Goal: Task Accomplishment & Management: Manage account settings

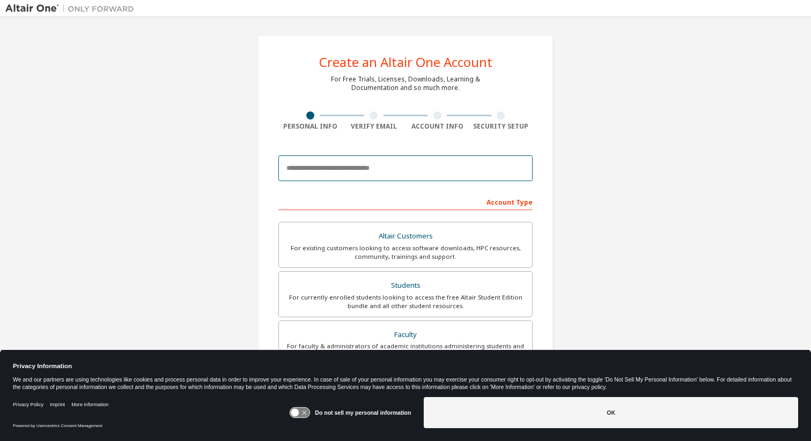
click at [408, 166] on input "email" at bounding box center [405, 169] width 254 height 26
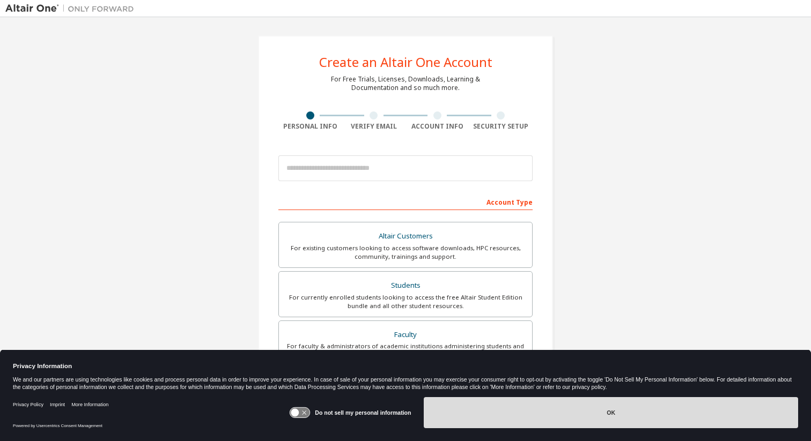
click at [563, 412] on button "OK" at bounding box center [611, 412] width 374 height 31
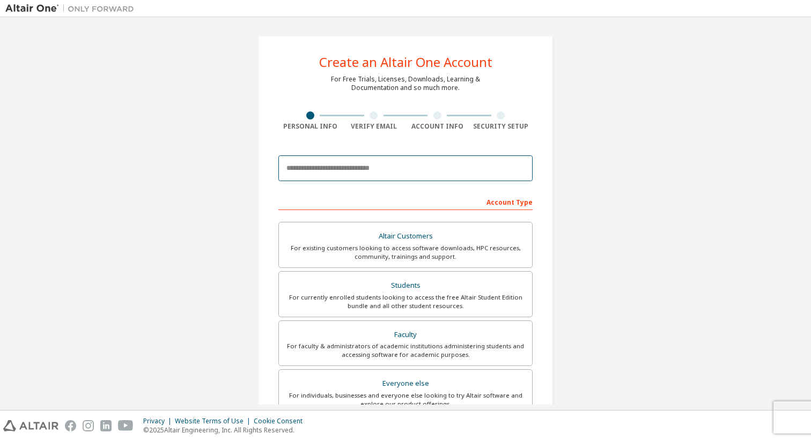
click at [394, 167] on input "email" at bounding box center [405, 169] width 254 height 26
type input "**********"
type input "******"
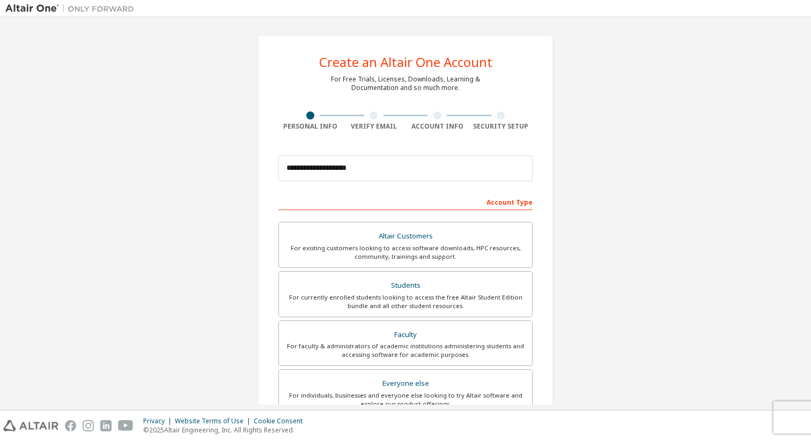
type input "******"
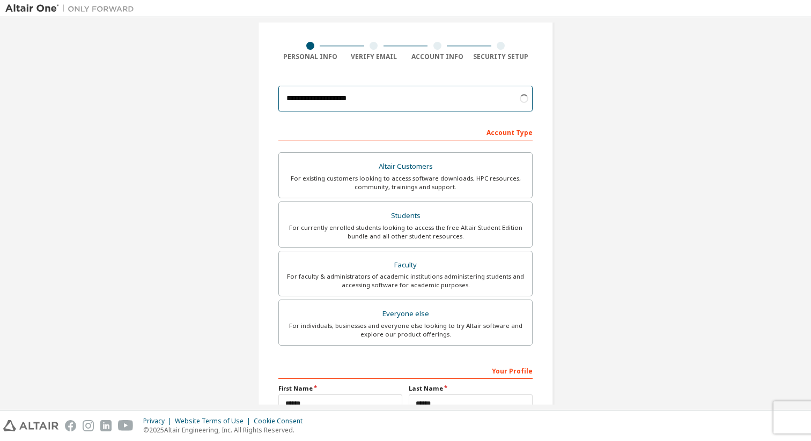
scroll to position [73, 0]
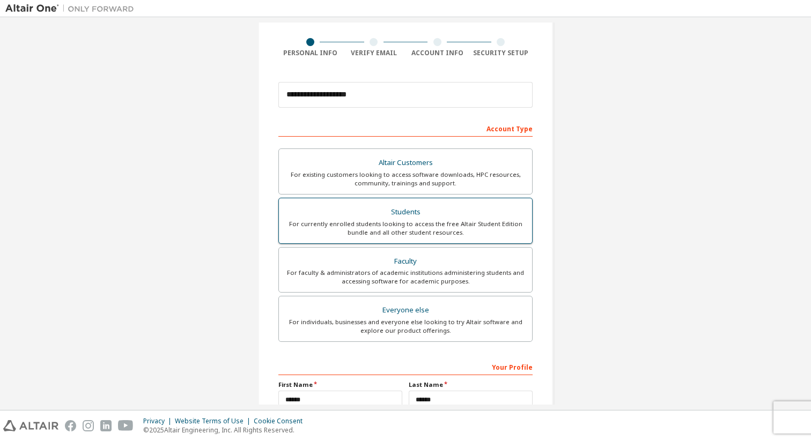
click at [424, 207] on div "Students" at bounding box center [405, 212] width 240 height 15
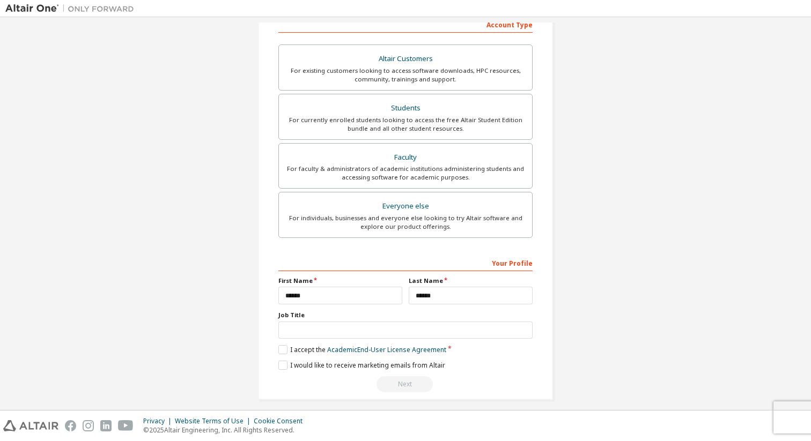
scroll to position [186, 0]
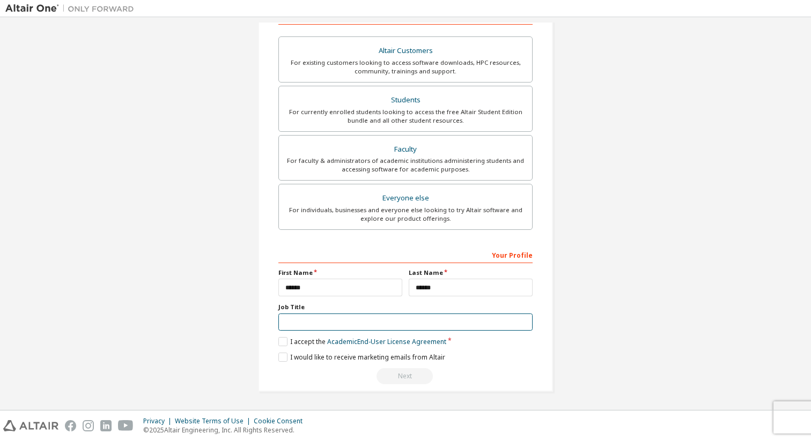
click at [388, 327] on input "text" at bounding box center [405, 323] width 254 height 18
click at [245, 341] on div "**********" at bounding box center [405, 121] width 321 height 568
click at [312, 343] on label "I accept the Academic End-User License Agreement" at bounding box center [362, 341] width 168 height 9
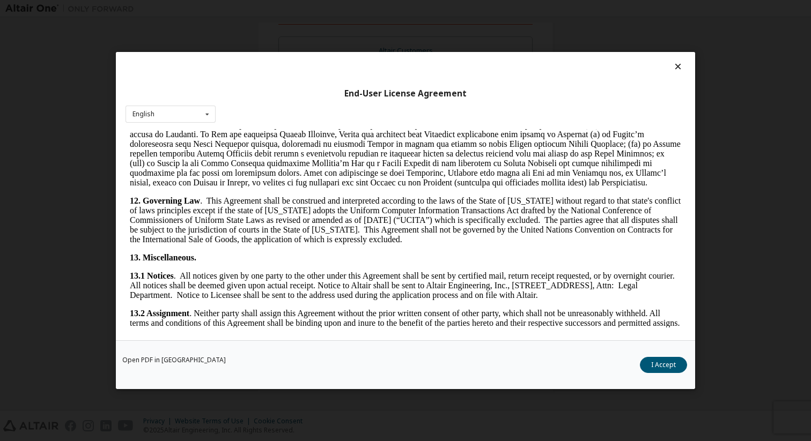
scroll to position [1748, 0]
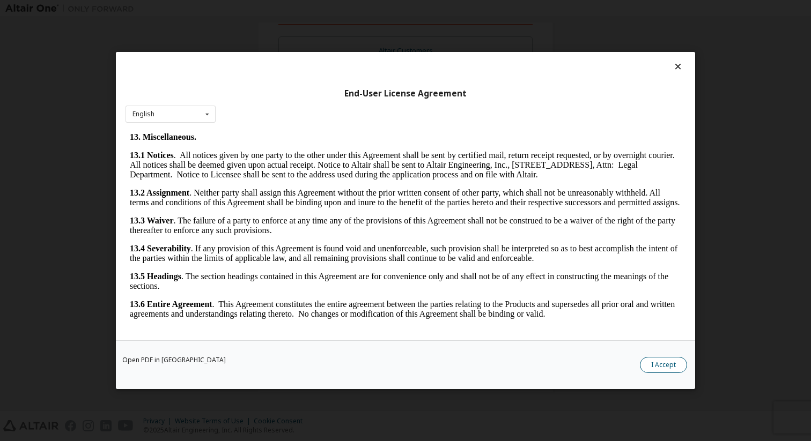
click at [655, 363] on button "I Accept" at bounding box center [663, 365] width 47 height 16
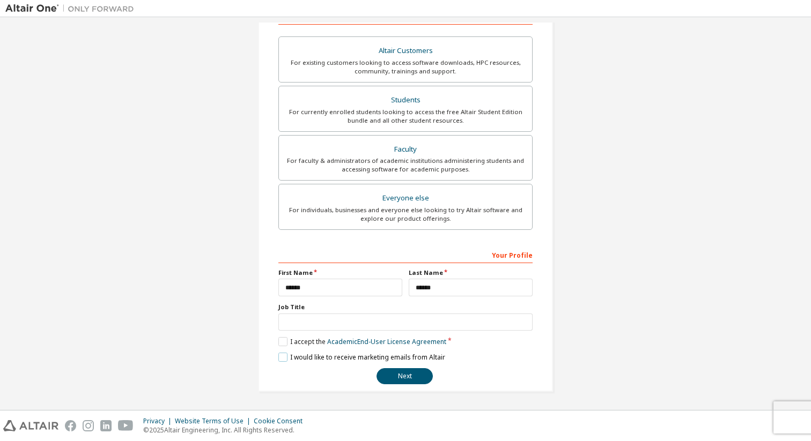
click at [317, 357] on label "I would like to receive marketing emails from Altair" at bounding box center [361, 357] width 167 height 9
click at [406, 378] on button "Next" at bounding box center [405, 376] width 56 height 16
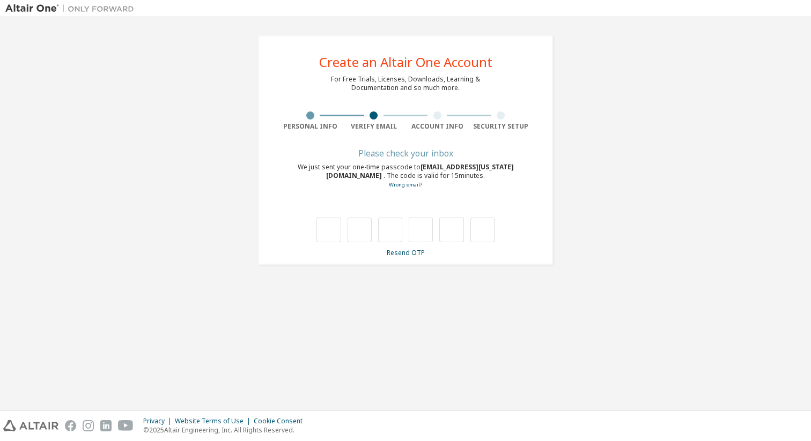
type input "*"
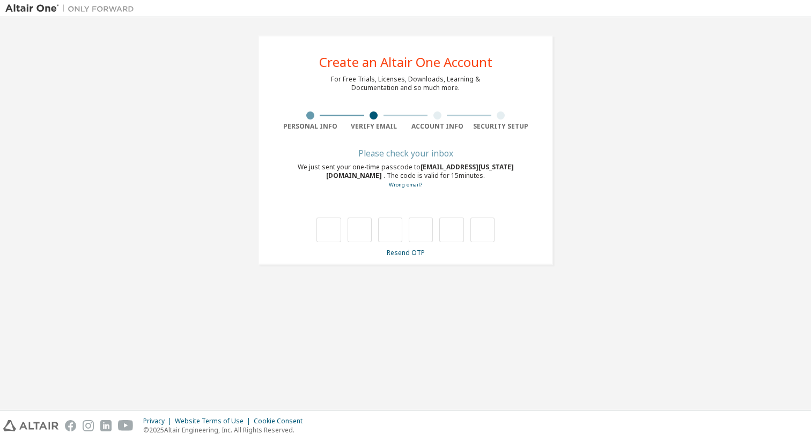
type input "*"
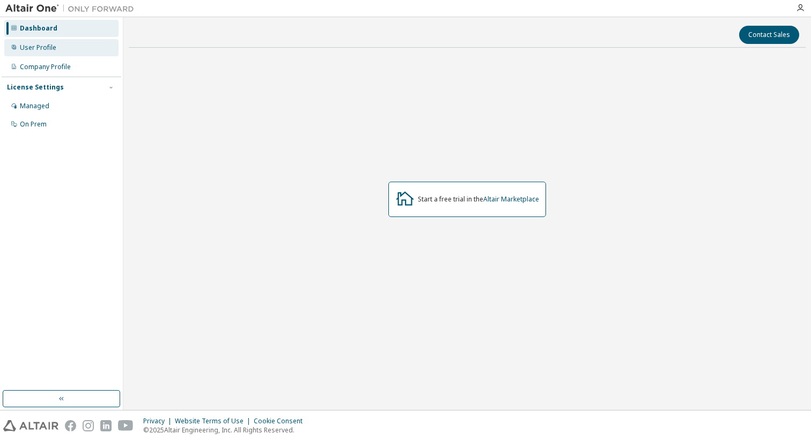
click at [61, 47] on div "User Profile" at bounding box center [61, 47] width 114 height 17
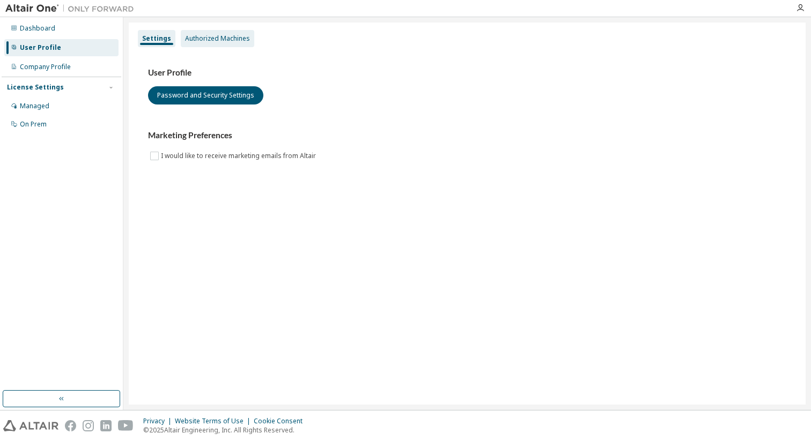
click at [230, 41] on div "Authorized Machines" at bounding box center [217, 38] width 65 height 9
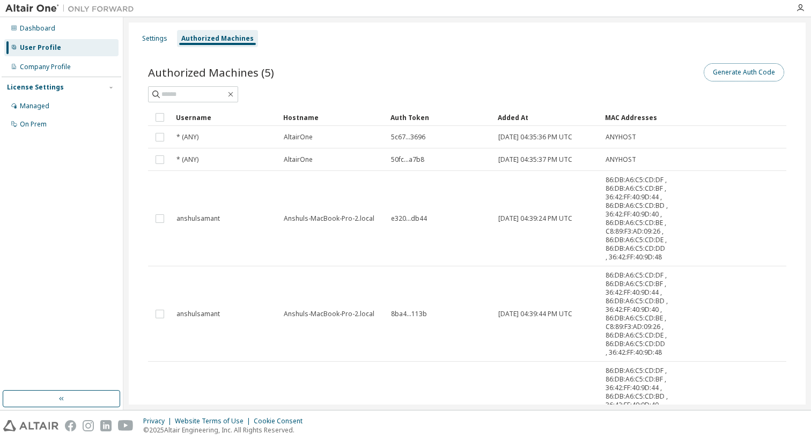
click at [728, 75] on button "Generate Auth Code" at bounding box center [744, 72] width 80 height 18
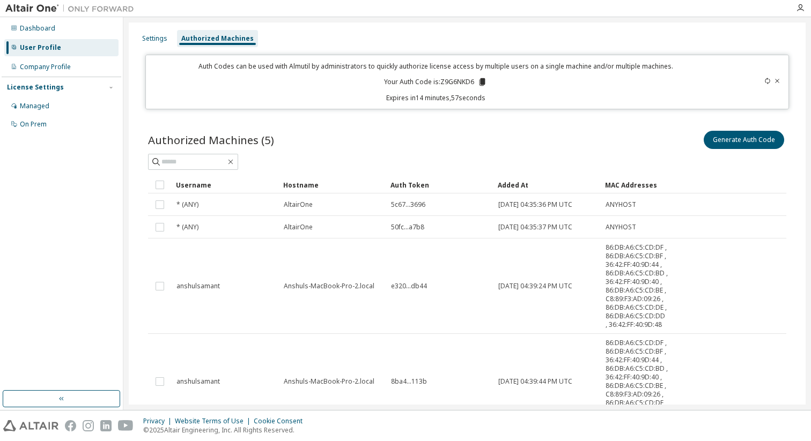
click at [481, 80] on icon at bounding box center [483, 82] width 6 height 8
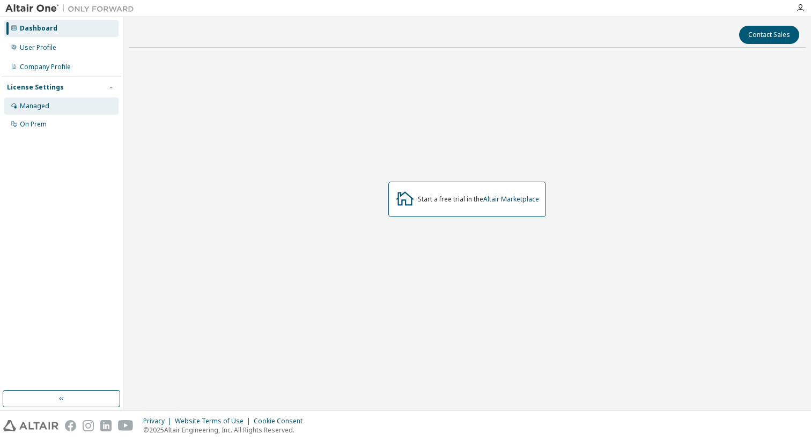
click at [79, 111] on div "Managed" at bounding box center [61, 106] width 114 height 17
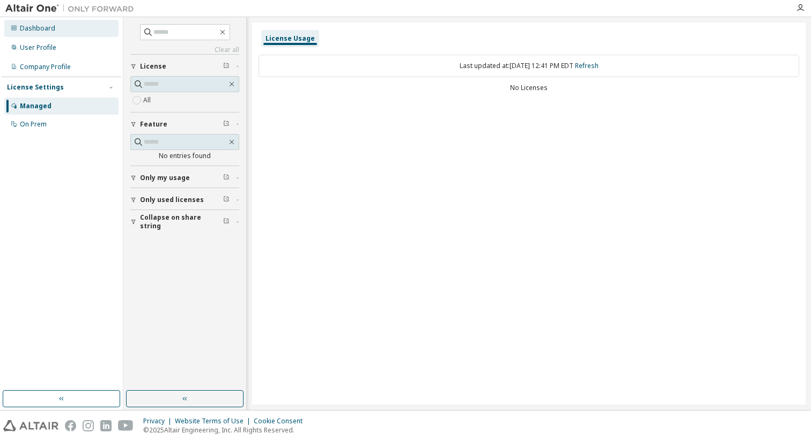
click at [54, 27] on div "Dashboard" at bounding box center [61, 28] width 114 height 17
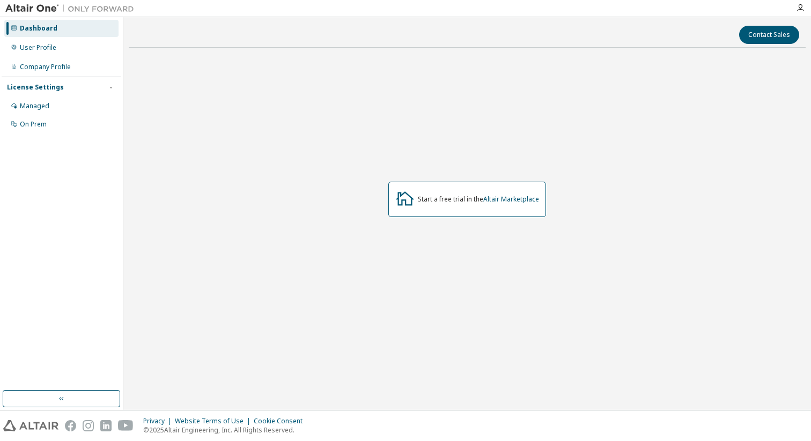
click at [23, 6] on img at bounding box center [72, 8] width 134 height 11
click at [34, 7] on img at bounding box center [72, 8] width 134 height 11
click at [47, 107] on div "Managed" at bounding box center [35, 106] width 30 height 9
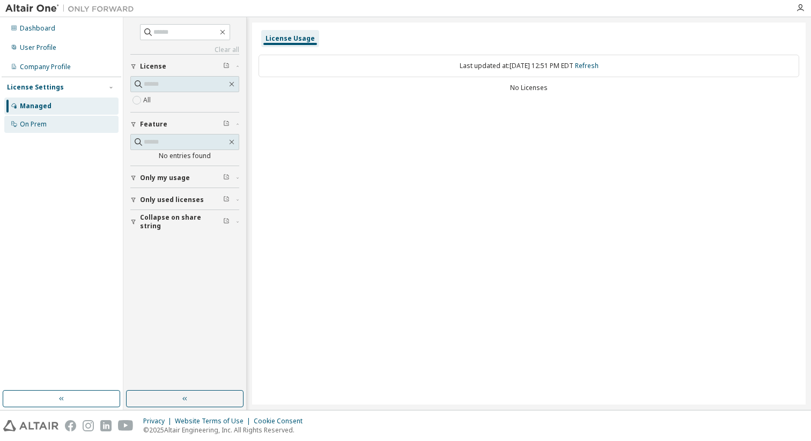
click at [48, 121] on div "On Prem" at bounding box center [61, 124] width 114 height 17
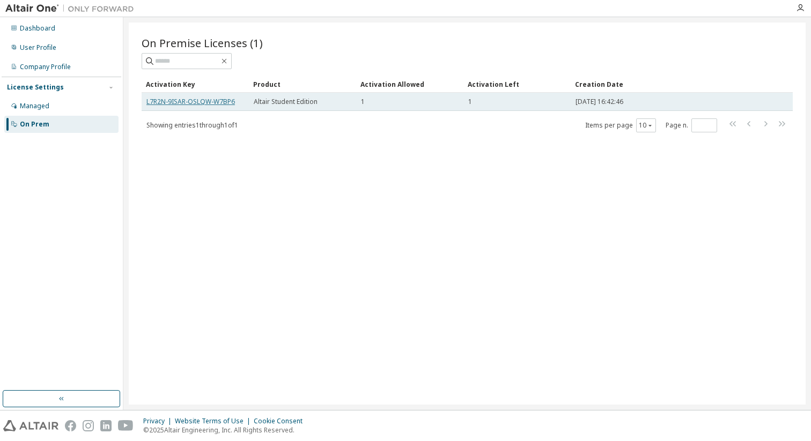
click at [207, 101] on link "L7R2N-9ISAR-OSLQW-W7BP6" at bounding box center [190, 101] width 89 height 9
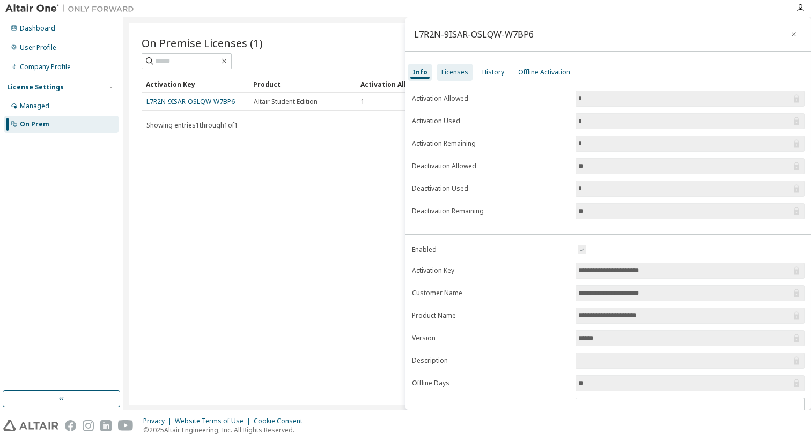
click at [447, 65] on div "Licenses" at bounding box center [454, 72] width 35 height 17
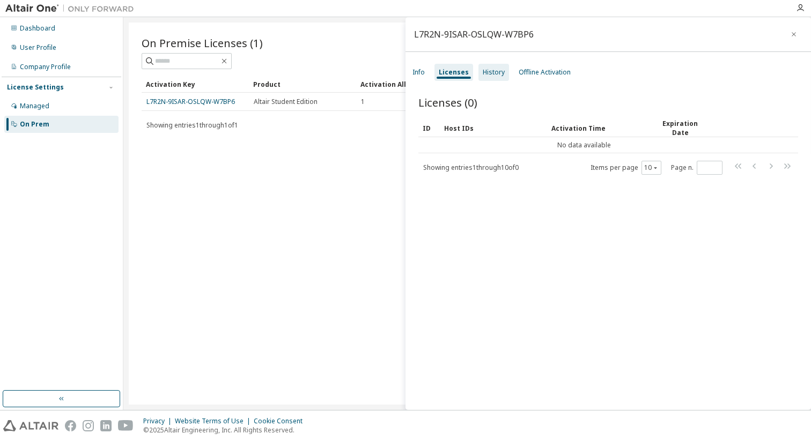
click at [489, 70] on div "History" at bounding box center [494, 72] width 22 height 9
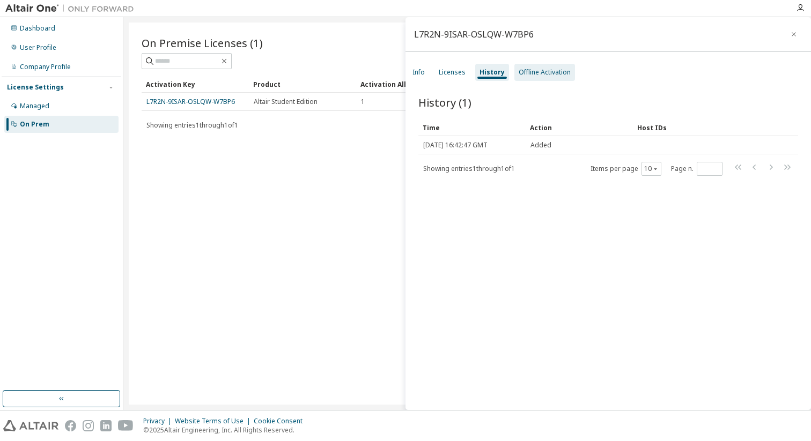
click at [524, 76] on div "Offline Activation" at bounding box center [545, 72] width 52 height 9
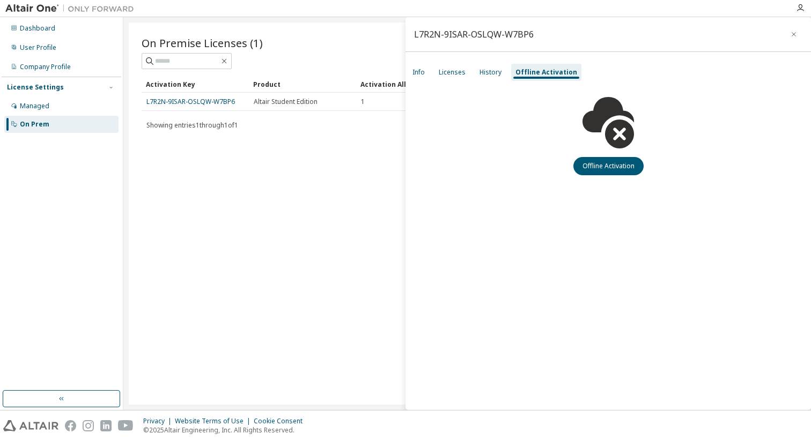
click at [429, 71] on div "Info Licenses History Offline Activation" at bounding box center [609, 72] width 406 height 19
click at [421, 75] on div "Info" at bounding box center [418, 72] width 12 height 9
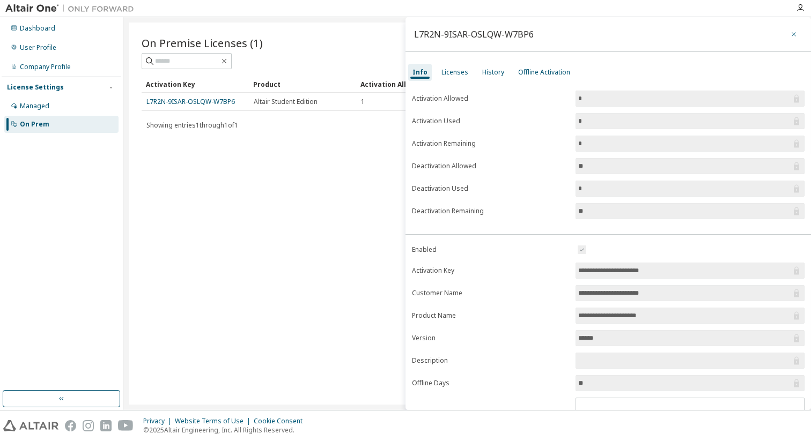
click at [790, 32] on icon "button" at bounding box center [794, 34] width 8 height 9
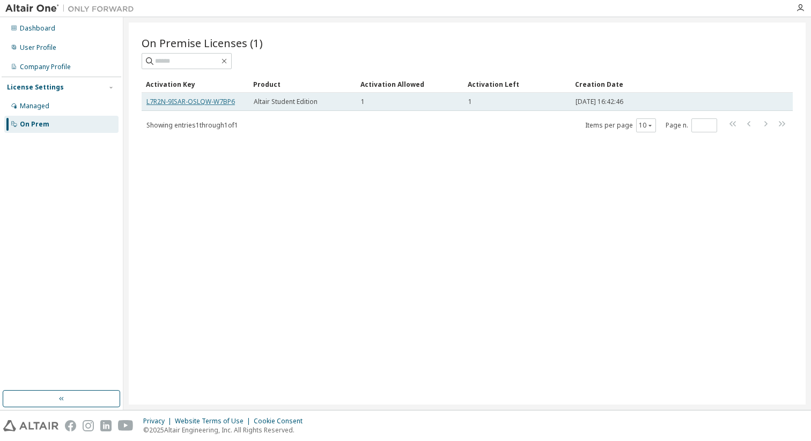
click at [214, 103] on link "L7R2N-9ISAR-OSLQW-W7BP6" at bounding box center [190, 101] width 89 height 9
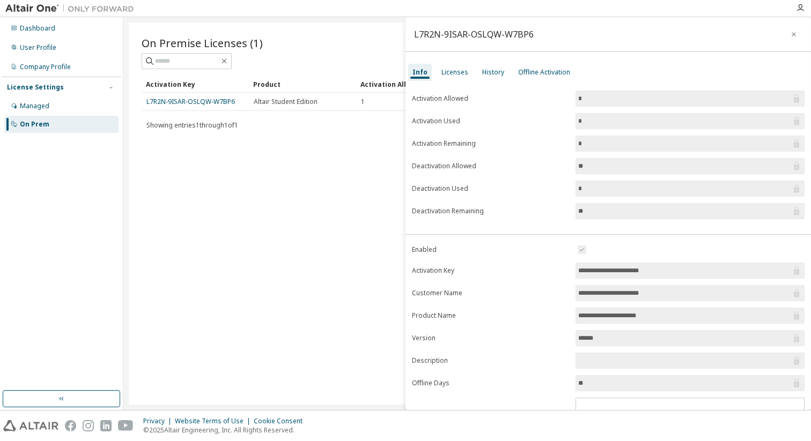
drag, startPoint x: 683, startPoint y: 274, endPoint x: 547, endPoint y: 274, distance: 136.2
click at [547, 274] on form "**********" at bounding box center [608, 337] width 393 height 187
click at [304, 275] on div "On Premise Licenses (1) Clear Load Save Save As Field Operator Value Select fil…" at bounding box center [467, 214] width 677 height 382
click at [792, 33] on icon "button" at bounding box center [794, 34] width 4 height 4
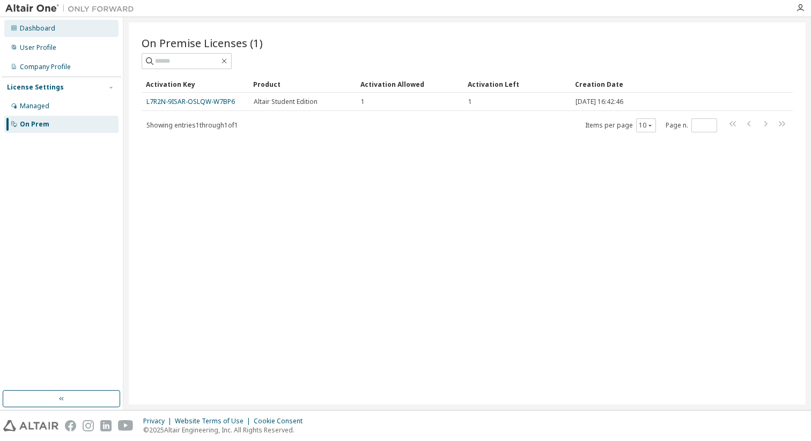
click at [76, 27] on div "Dashboard" at bounding box center [61, 28] width 114 height 17
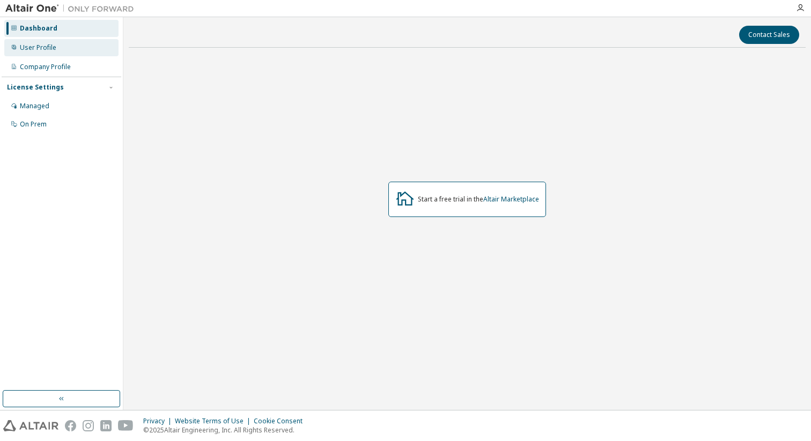
click at [69, 42] on div "User Profile" at bounding box center [61, 47] width 114 height 17
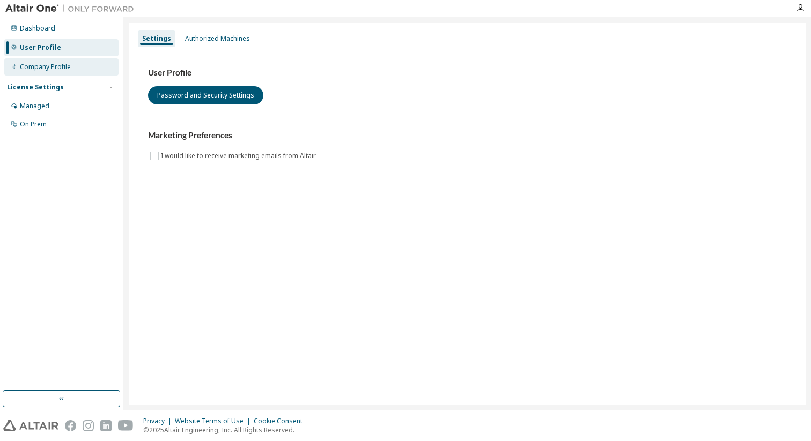
click at [67, 60] on div "Company Profile" at bounding box center [61, 66] width 114 height 17
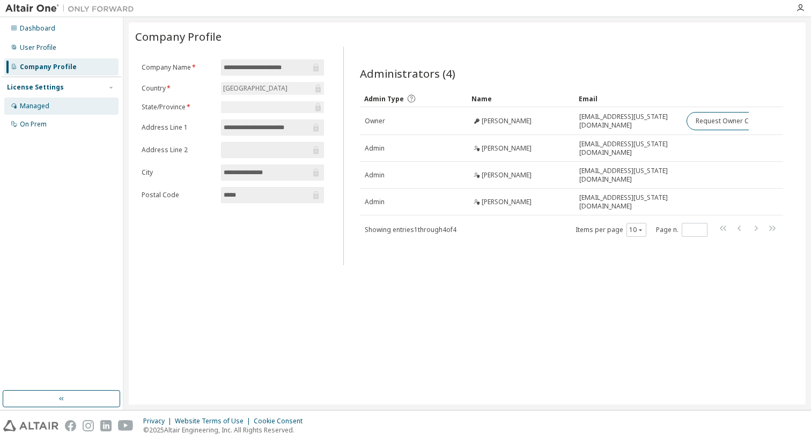
click at [66, 103] on div "Managed" at bounding box center [61, 106] width 114 height 17
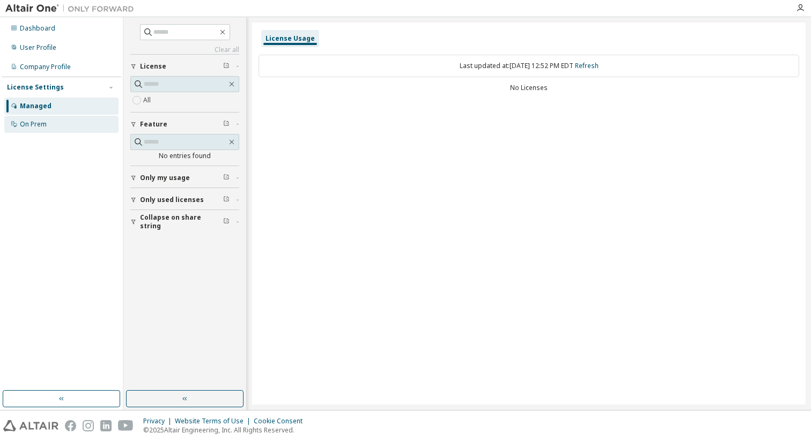
click at [60, 120] on div "On Prem" at bounding box center [61, 124] width 114 height 17
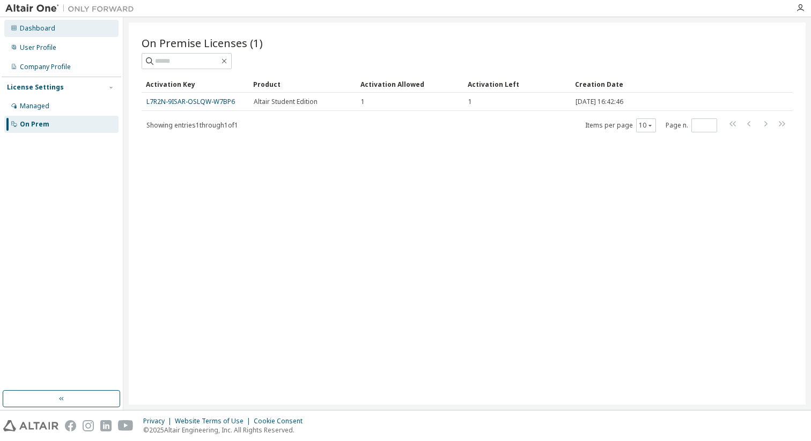
click at [62, 27] on div "Dashboard" at bounding box center [61, 28] width 114 height 17
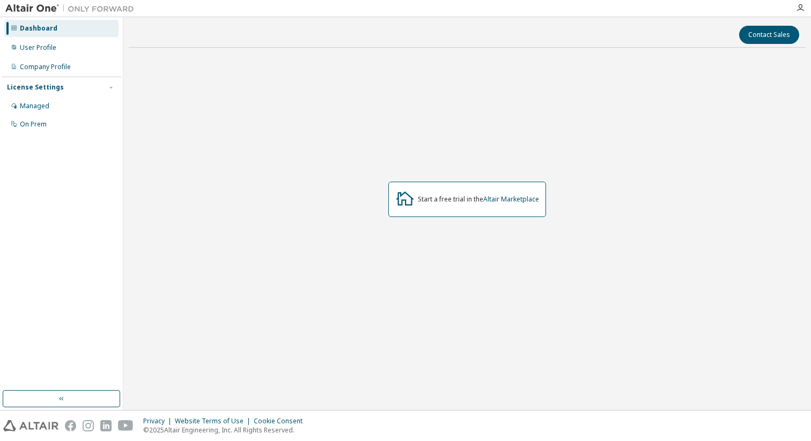
click at [800, 2] on div at bounding box center [800, 8] width 21 height 16
click at [800, 10] on icon "button" at bounding box center [800, 8] width 9 height 9
